Goal: Task Accomplishment & Management: Manage account settings

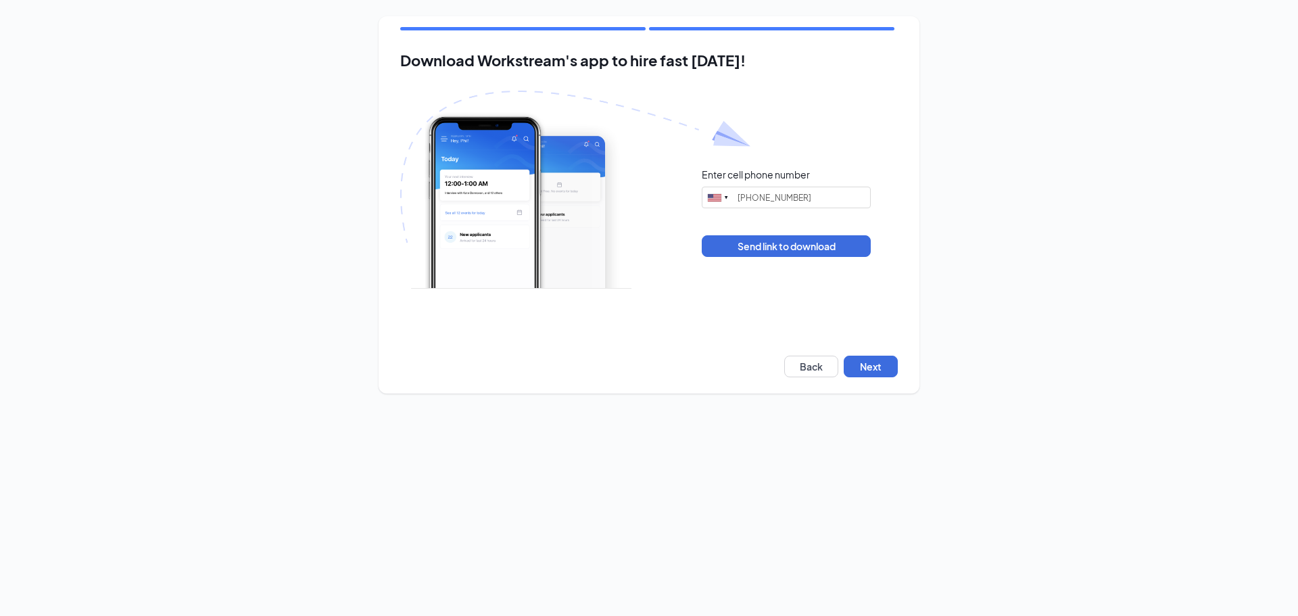
type input "(678) 787-7802"
click at [877, 366] on button "Next" at bounding box center [871, 367] width 54 height 22
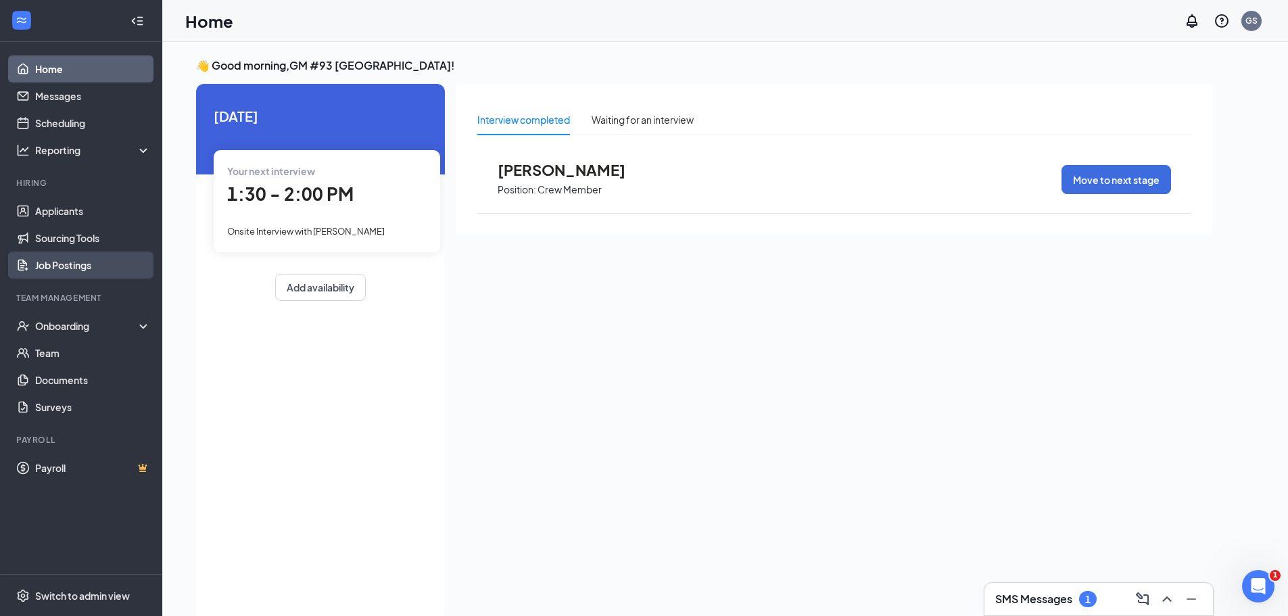
click at [66, 268] on link "Job Postings" at bounding box center [93, 264] width 116 height 27
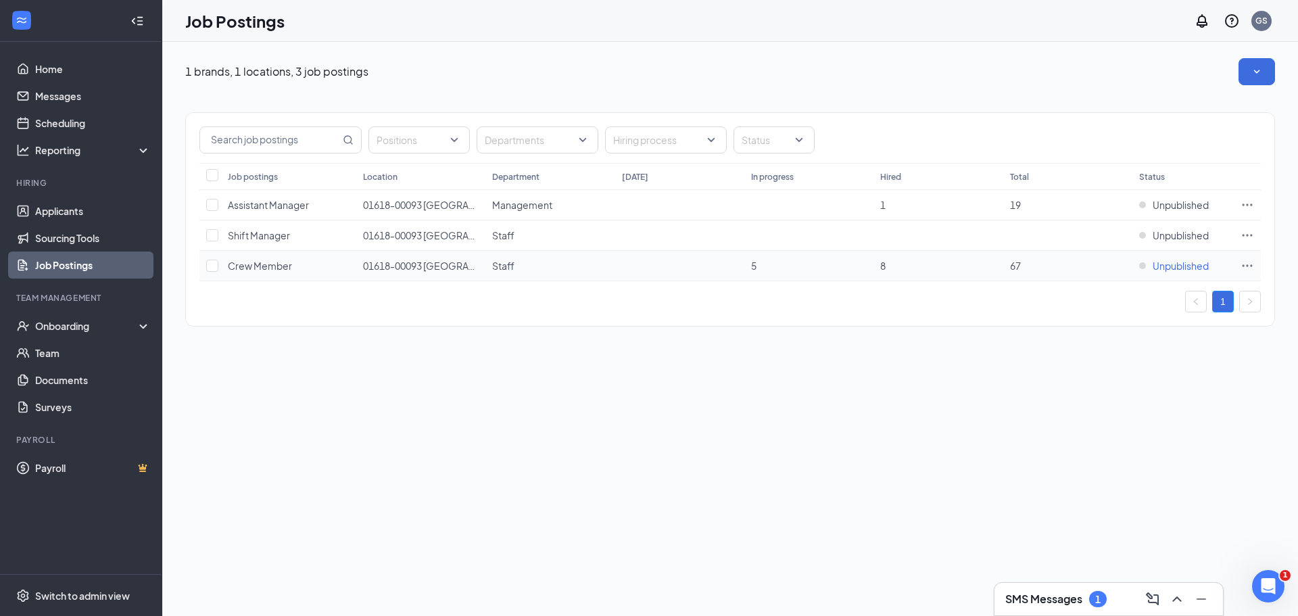
click at [1171, 269] on span "Unpublished" at bounding box center [1181, 266] width 56 height 14
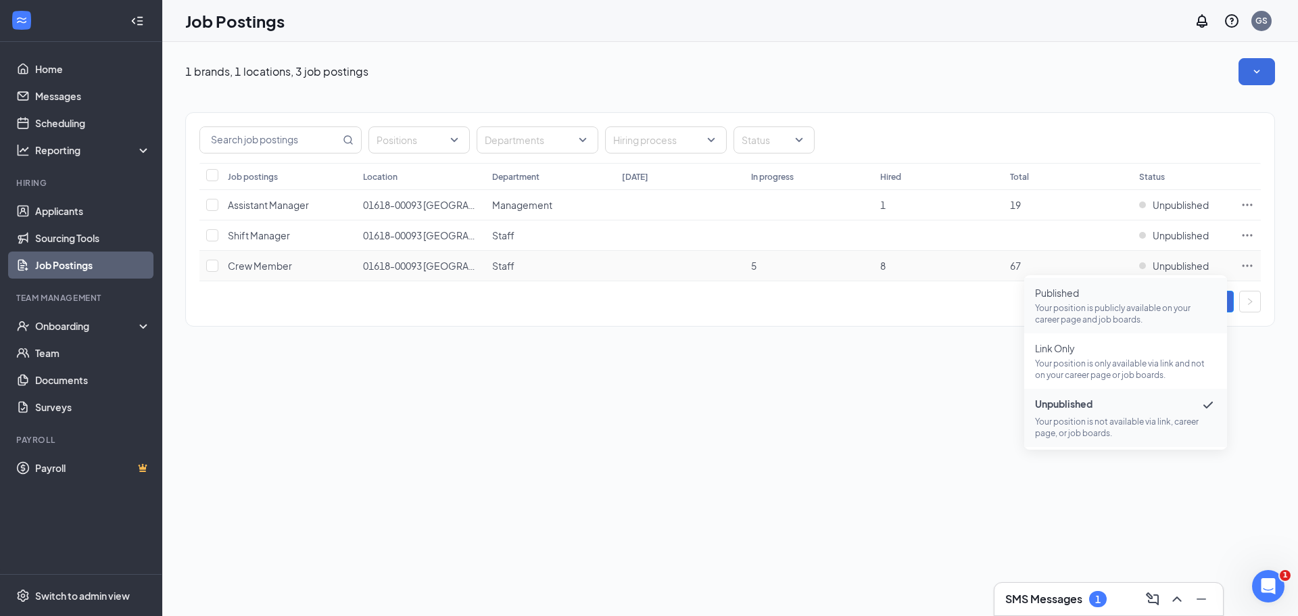
click at [1099, 303] on p "Your position is publicly available on your career page and job boards." at bounding box center [1125, 313] width 181 height 23
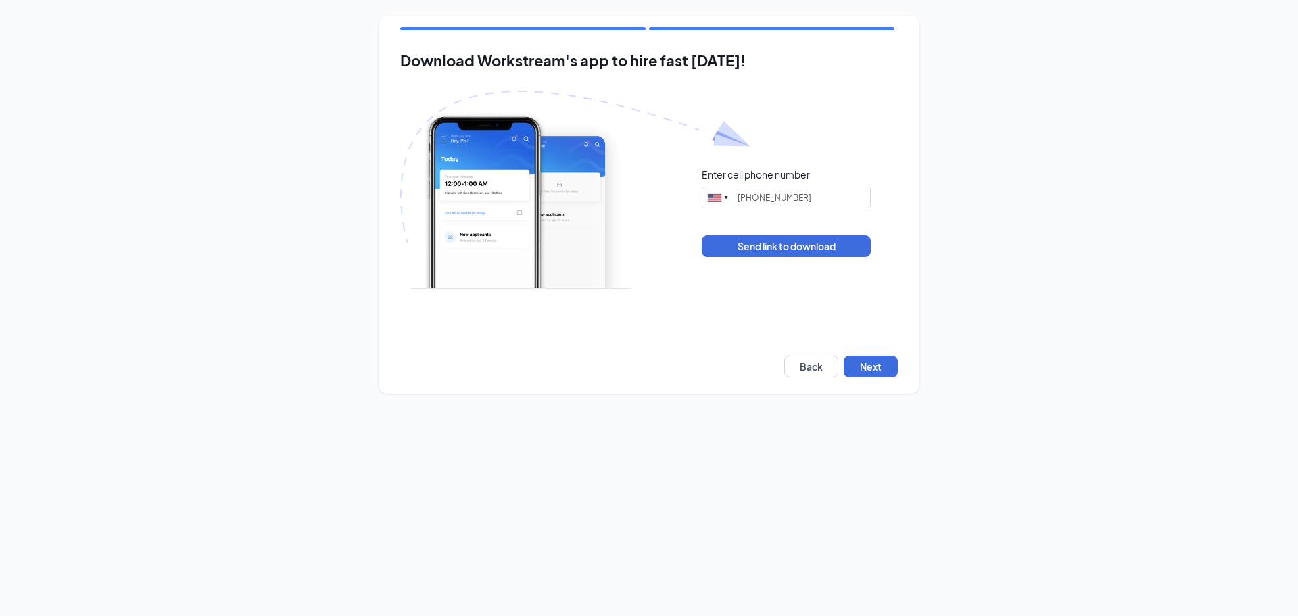
type input "(678) 787-7802"
click at [872, 373] on button "Next" at bounding box center [871, 367] width 54 height 22
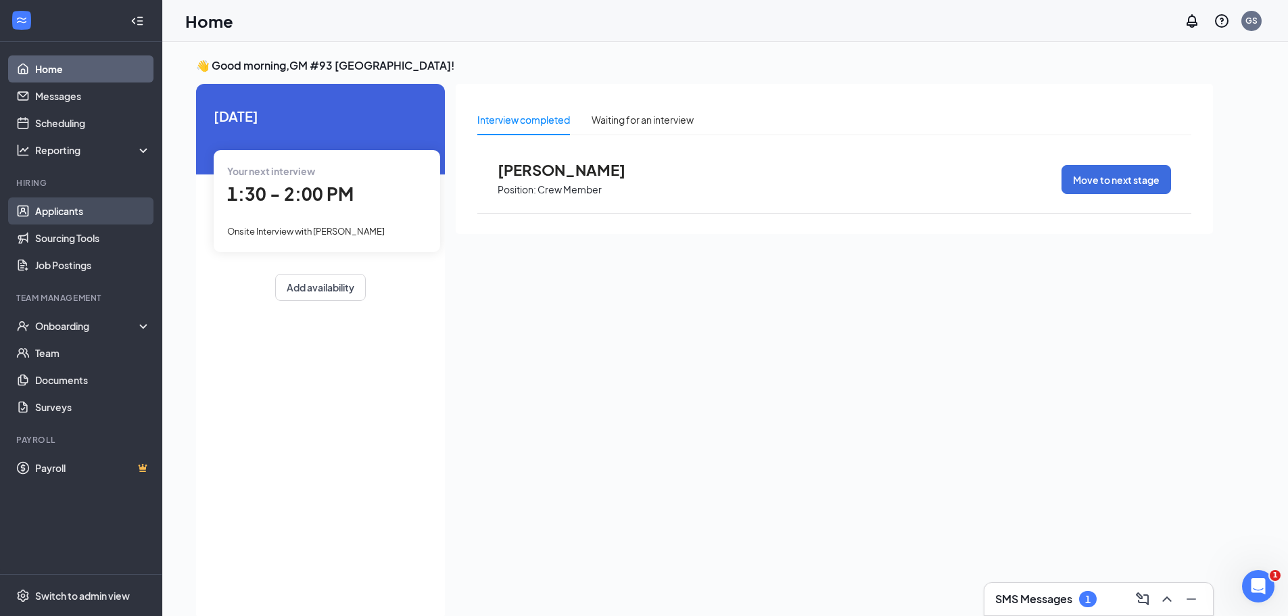
click at [66, 204] on link "Applicants" at bounding box center [93, 210] width 116 height 27
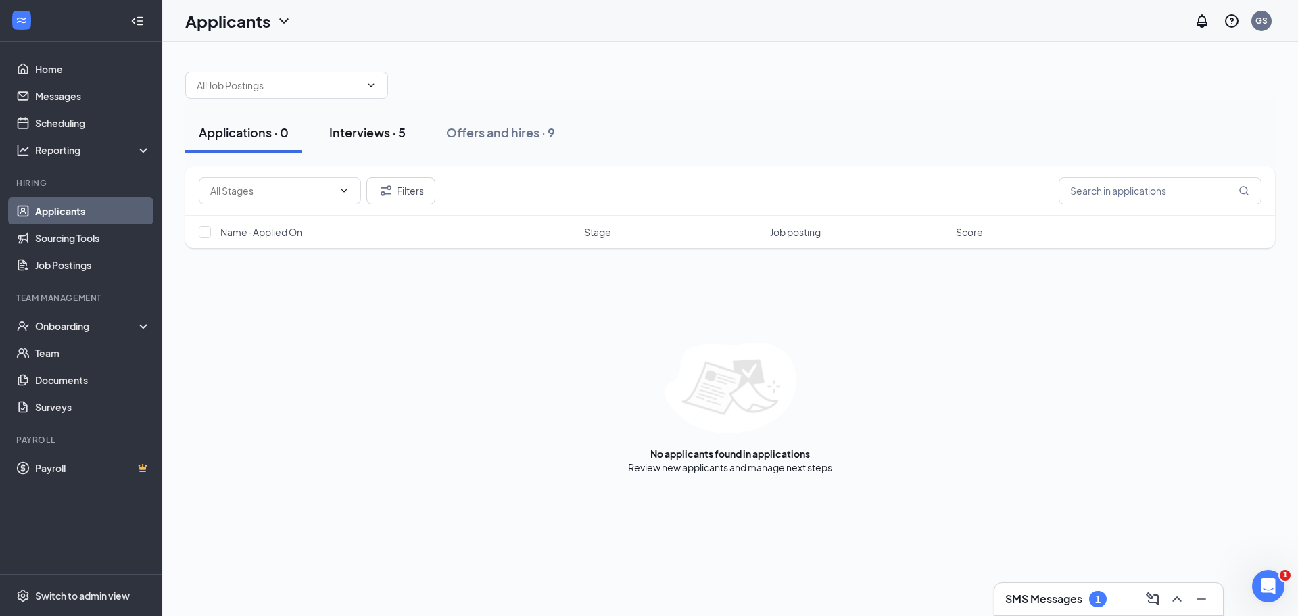
click at [347, 131] on div "Interviews · 5" at bounding box center [367, 132] width 76 height 17
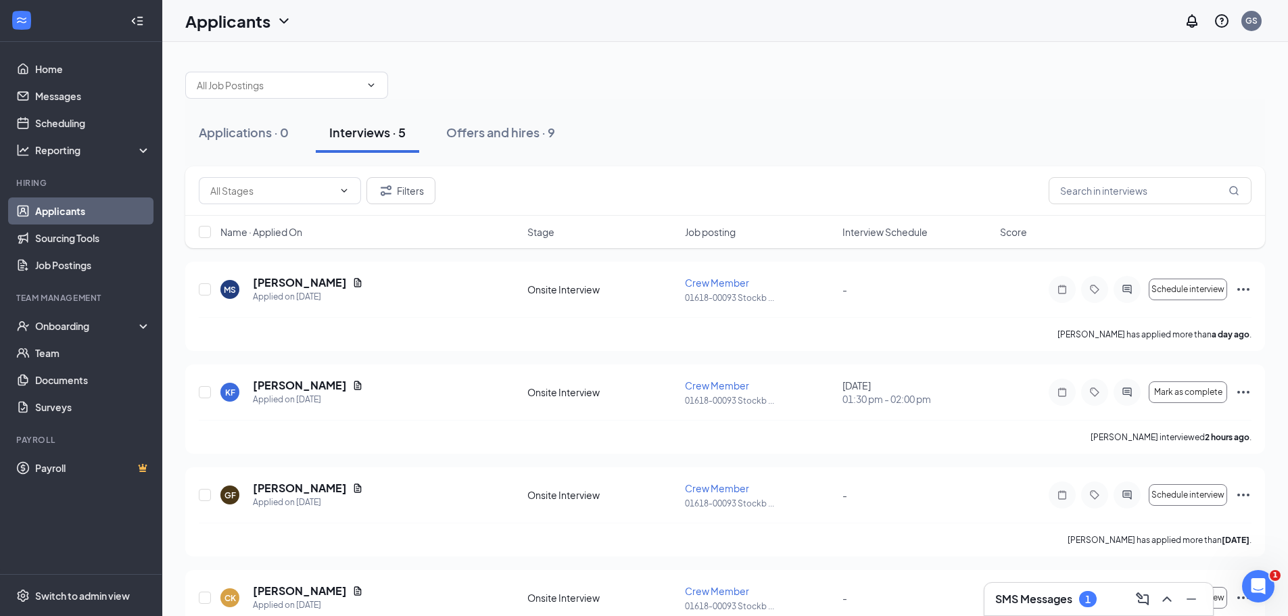
drag, startPoint x: 85, startPoint y: 212, endPoint x: 89, endPoint y: 206, distance: 7.7
click at [85, 212] on link "Applicants" at bounding box center [93, 210] width 116 height 27
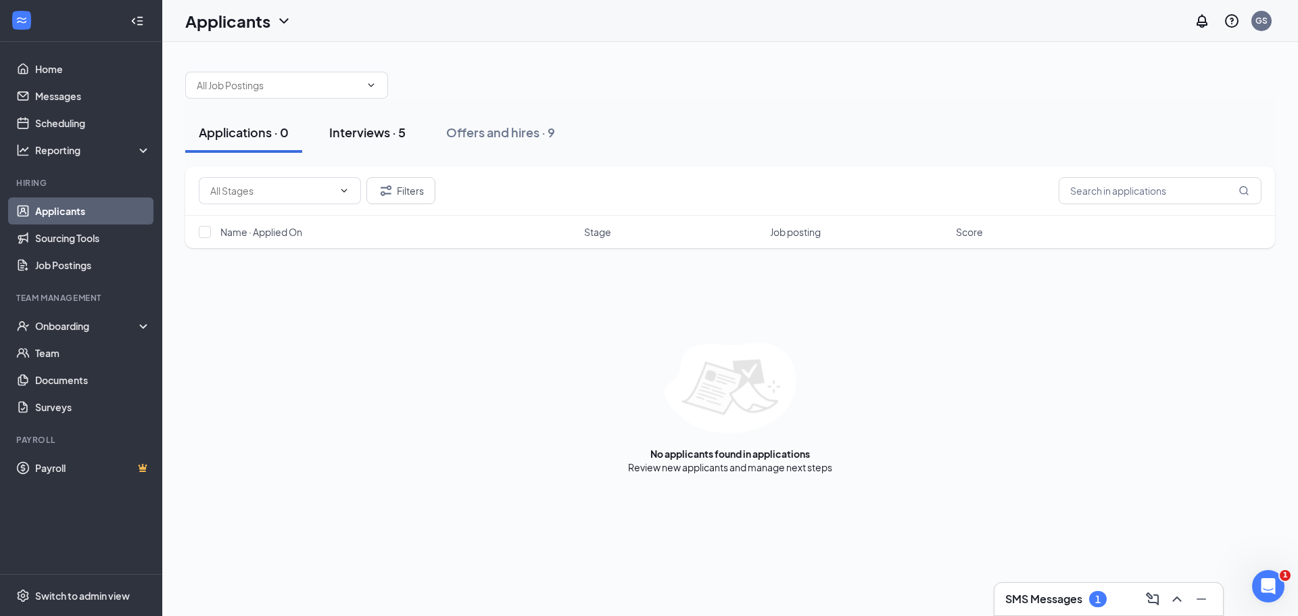
click at [365, 127] on div "Interviews · 5" at bounding box center [367, 132] width 76 height 17
